Goal: Task Accomplishment & Management: Manage account settings

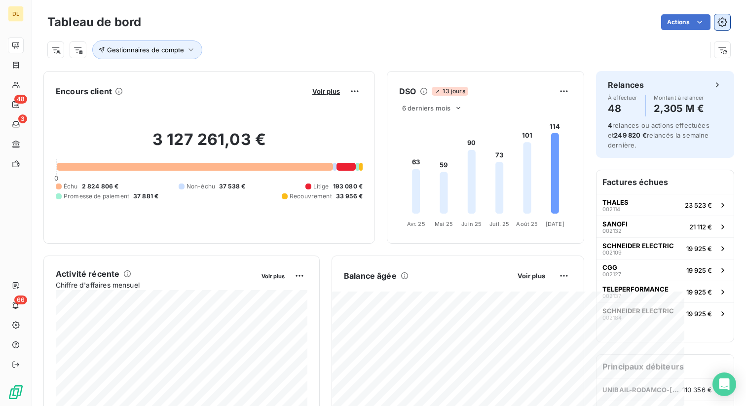
click at [723, 23] on icon "button" at bounding box center [723, 22] width 2 height 2
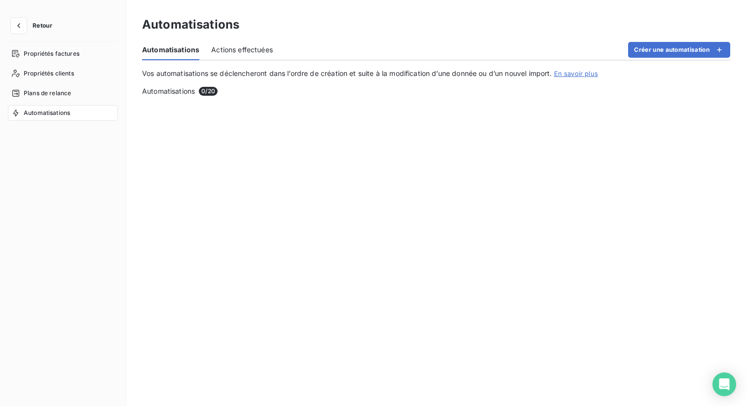
click at [727, 23] on div "Automatisations" at bounding box center [436, 25] width 588 height 18
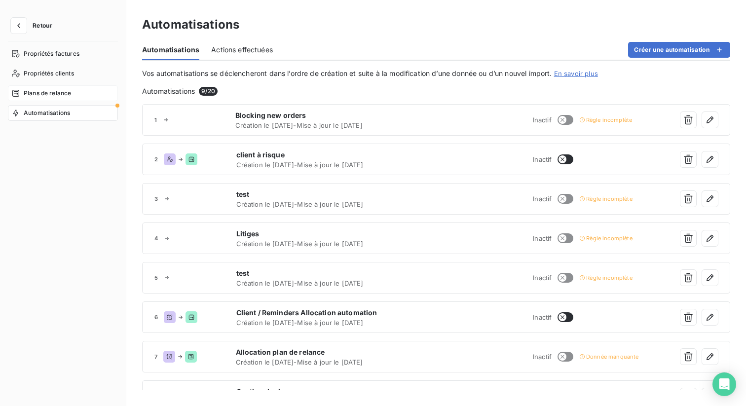
click at [44, 92] on span "Plans de relance" at bounding box center [47, 93] width 47 height 9
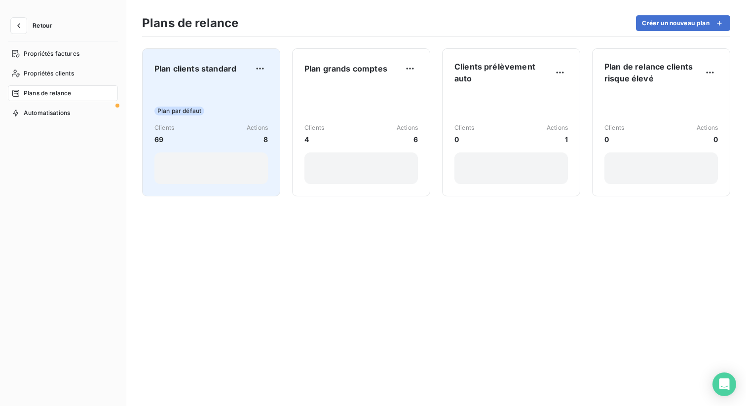
click at [223, 89] on div "Plan par défaut Clients 69 Actions 8" at bounding box center [211, 134] width 114 height 100
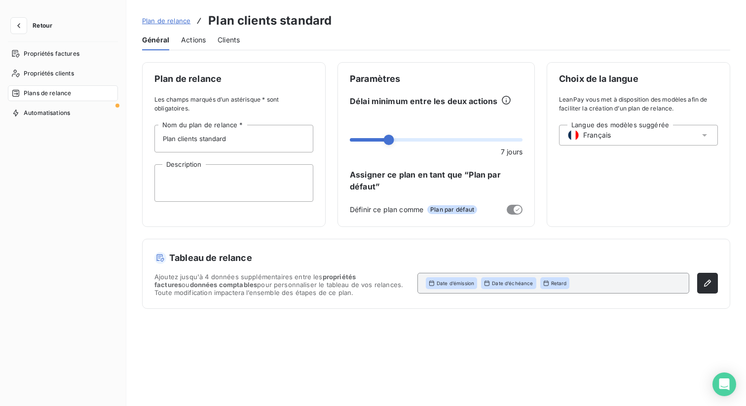
click at [199, 37] on span "Actions" at bounding box center [193, 40] width 25 height 10
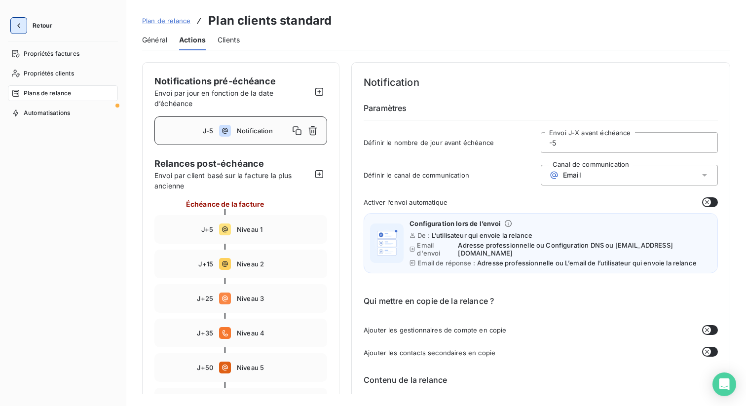
click at [19, 27] on icon "button" at bounding box center [18, 25] width 3 height 5
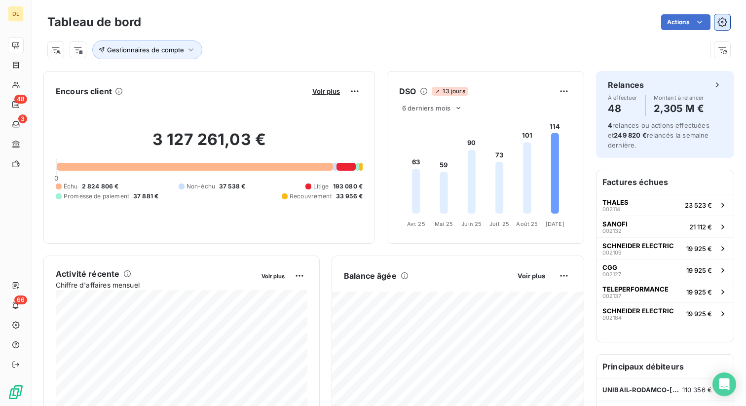
click at [725, 30] on button "button" at bounding box center [723, 22] width 16 height 16
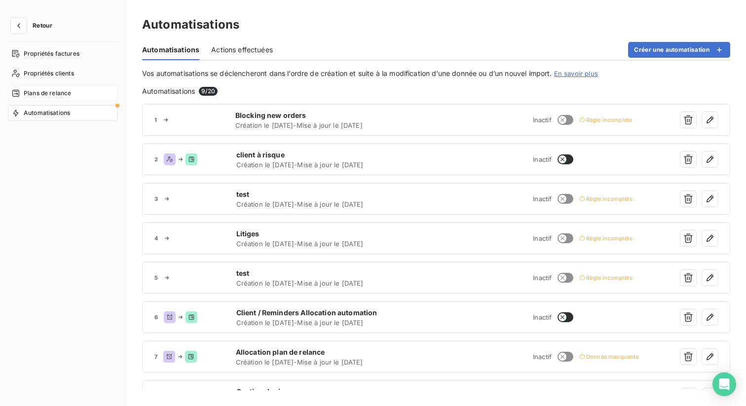
click at [64, 92] on span "Plans de relance" at bounding box center [47, 93] width 47 height 9
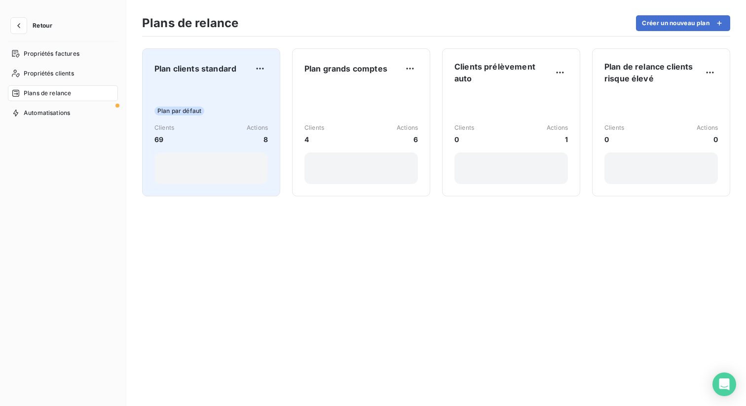
click at [231, 90] on div "Plan par défaut Clients 69 Actions 8" at bounding box center [211, 134] width 114 height 100
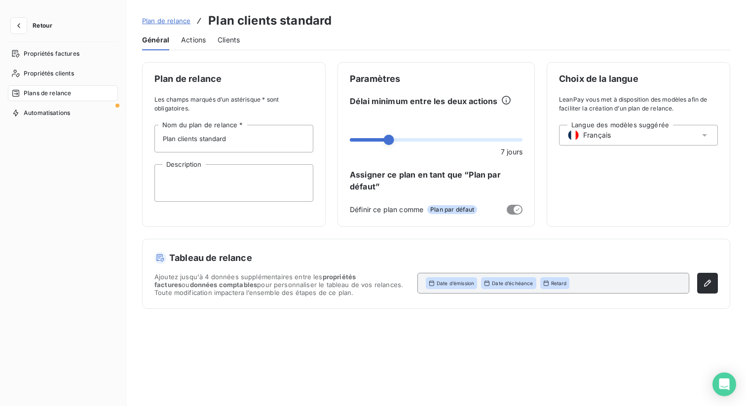
click at [196, 40] on span "Actions" at bounding box center [193, 40] width 25 height 10
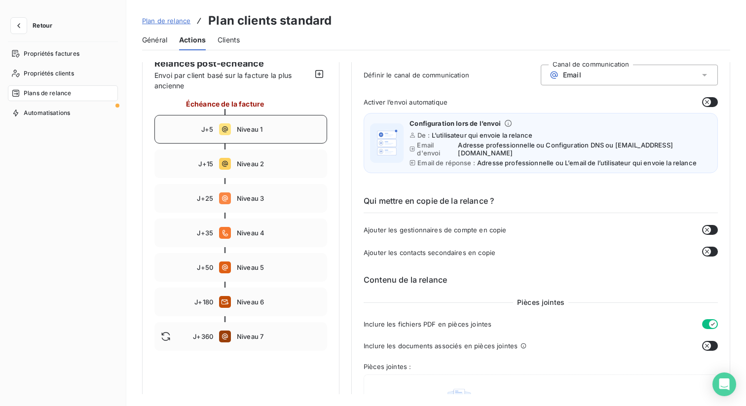
scroll to position [105, 0]
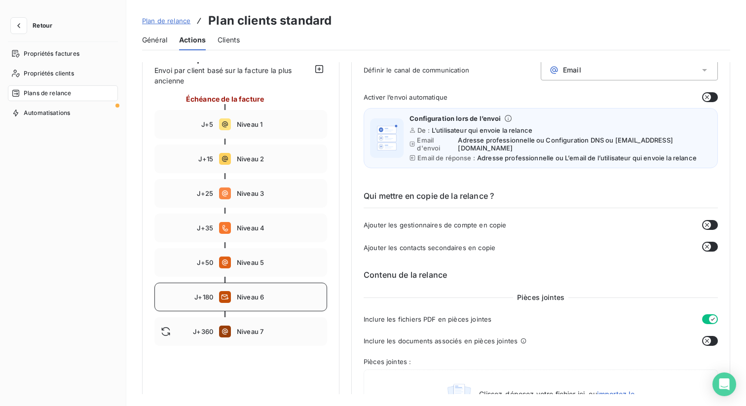
click at [260, 304] on div "J+180 Niveau 6" at bounding box center [240, 297] width 173 height 29
type input "180"
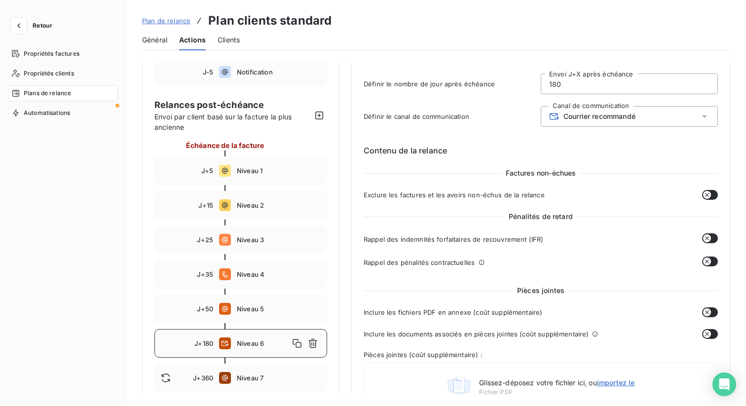
scroll to position [52, 0]
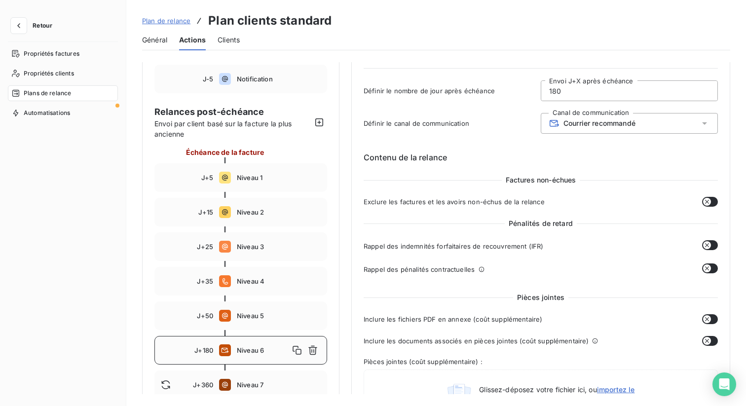
click at [621, 118] on div "Courrier recommandé" at bounding box center [592, 123] width 86 height 10
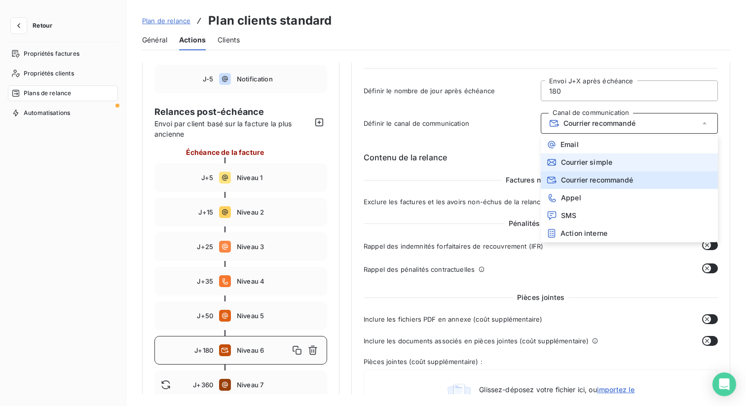
click at [592, 165] on span "Courrier simple" at bounding box center [586, 162] width 51 height 8
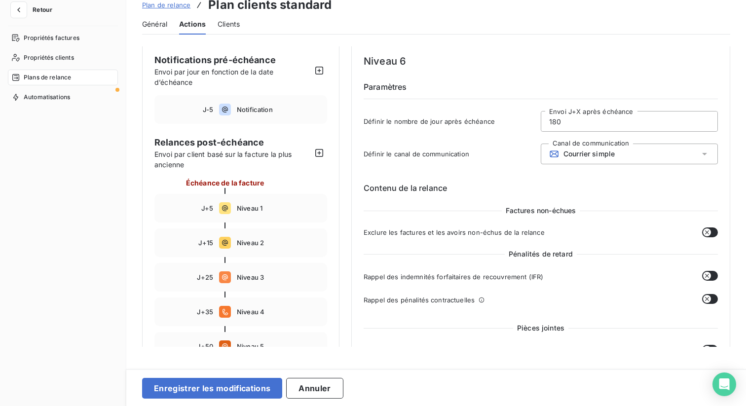
scroll to position [0, 0]
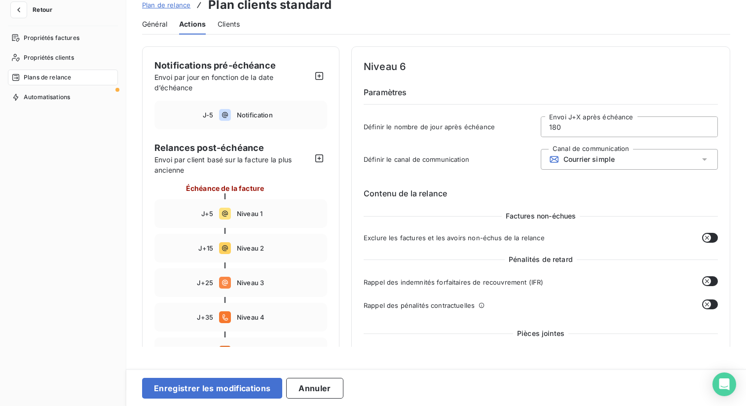
click at [38, 77] on span "Plans de relance" at bounding box center [47, 77] width 47 height 9
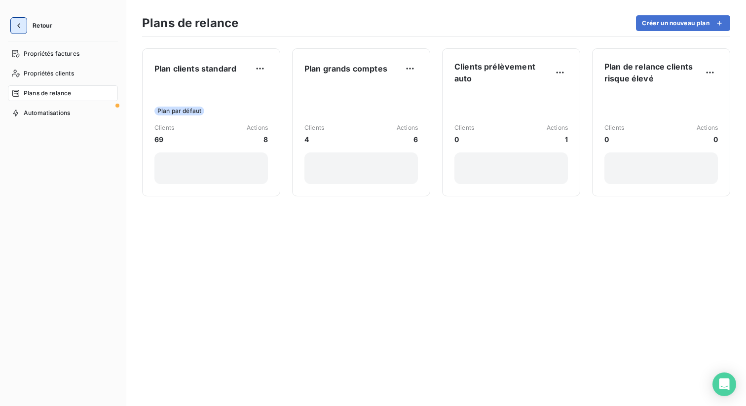
click at [15, 26] on icon "button" at bounding box center [19, 26] width 10 height 10
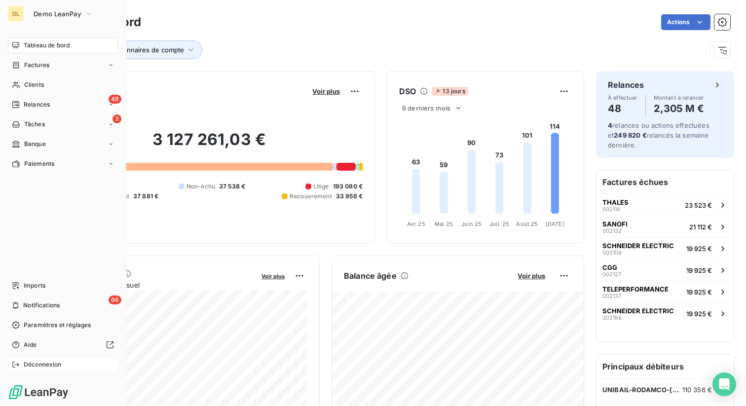
click at [53, 365] on span "Déconnexion" at bounding box center [43, 364] width 38 height 9
